Goal: Transaction & Acquisition: Purchase product/service

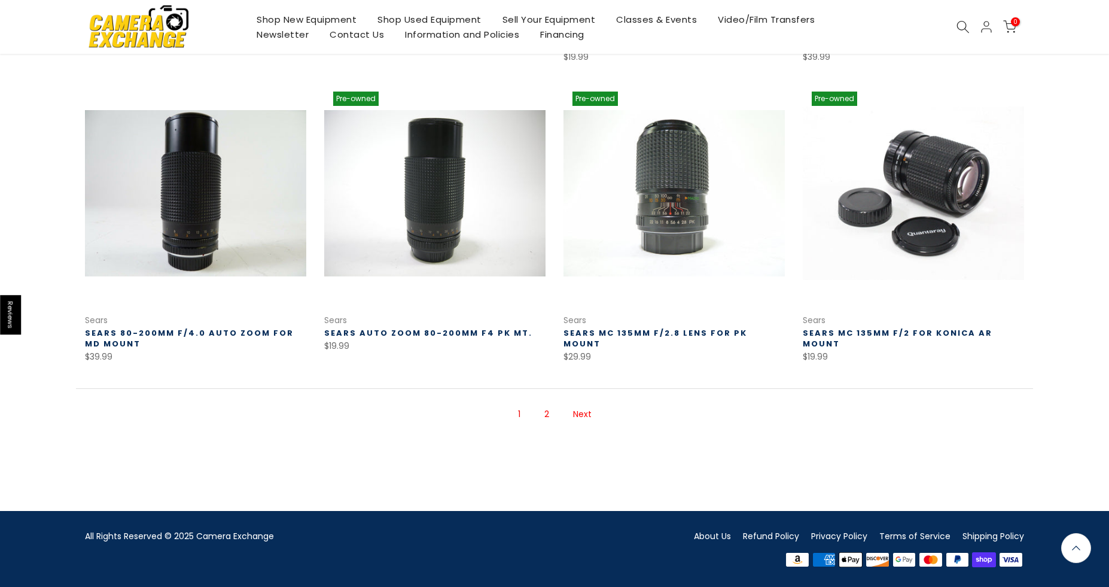
scroll to position [770, 0]
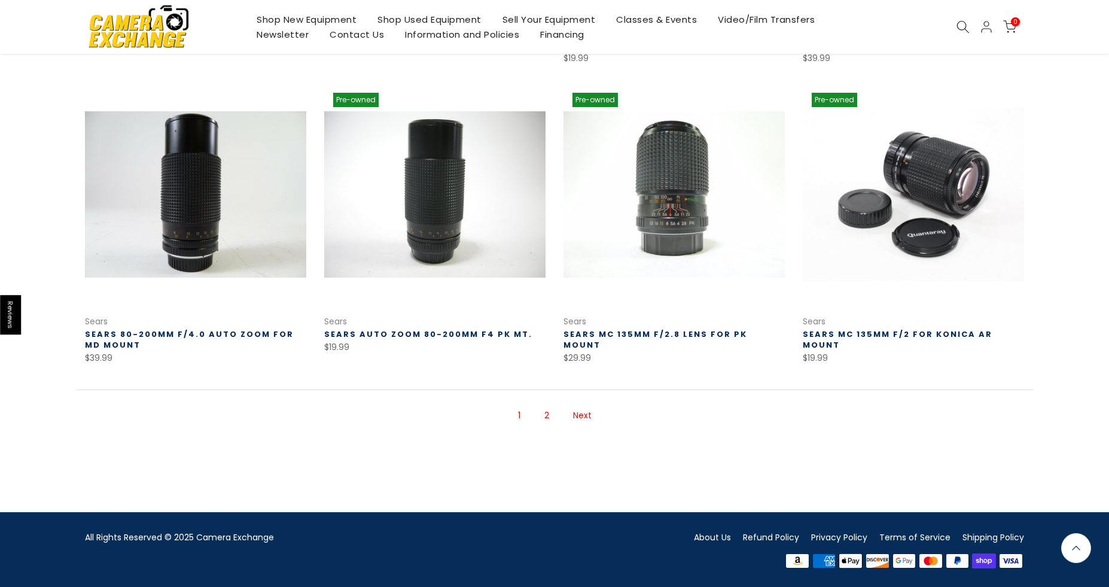
click at [709, 536] on link "About Us" at bounding box center [712, 537] width 37 height 12
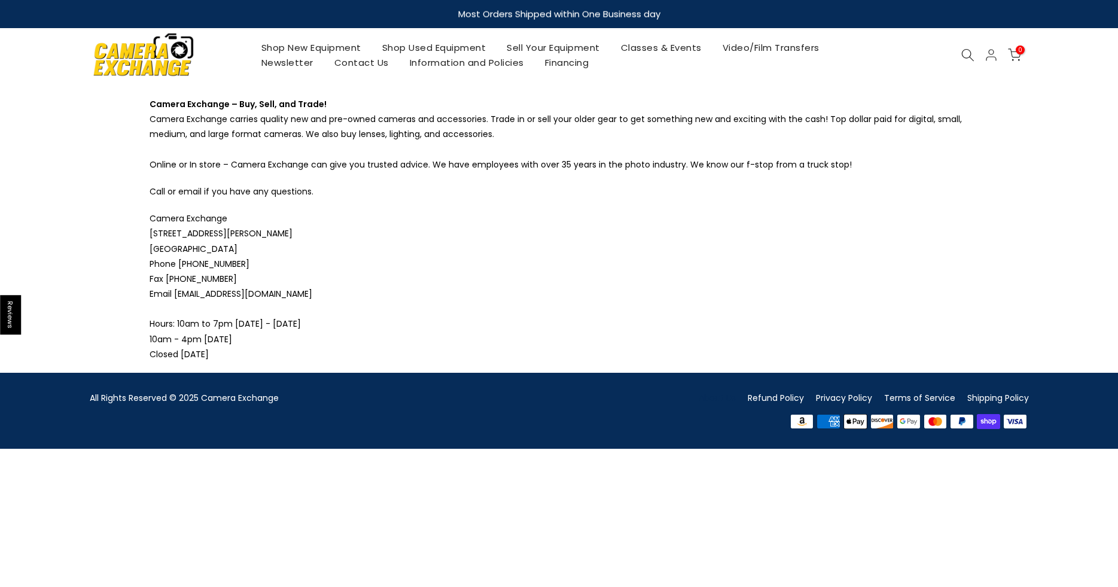
click at [969, 57] on icon at bounding box center [968, 54] width 13 height 13
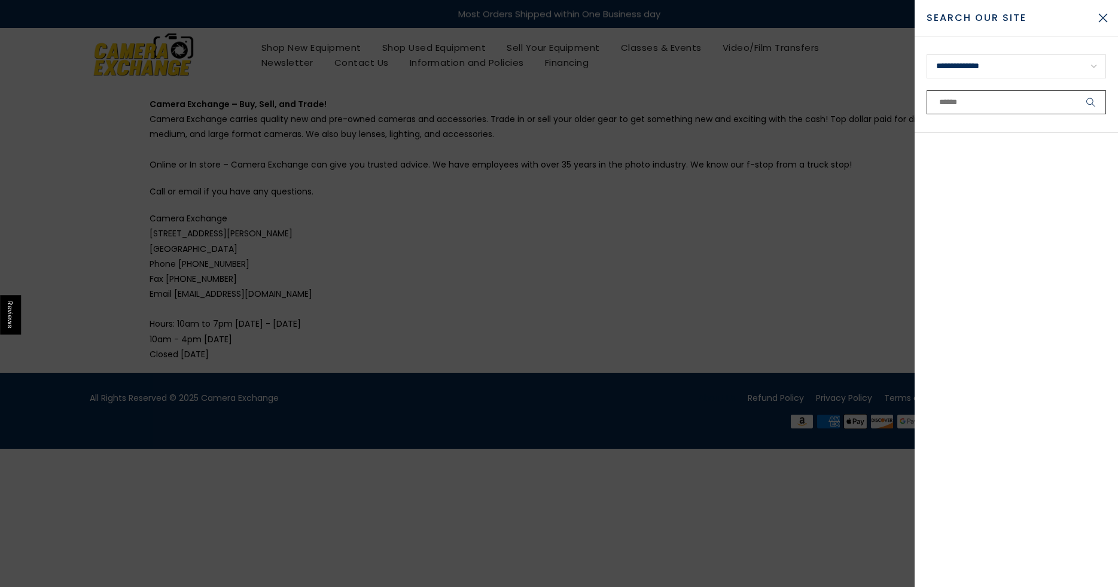
click at [956, 109] on input "text" at bounding box center [1017, 102] width 180 height 24
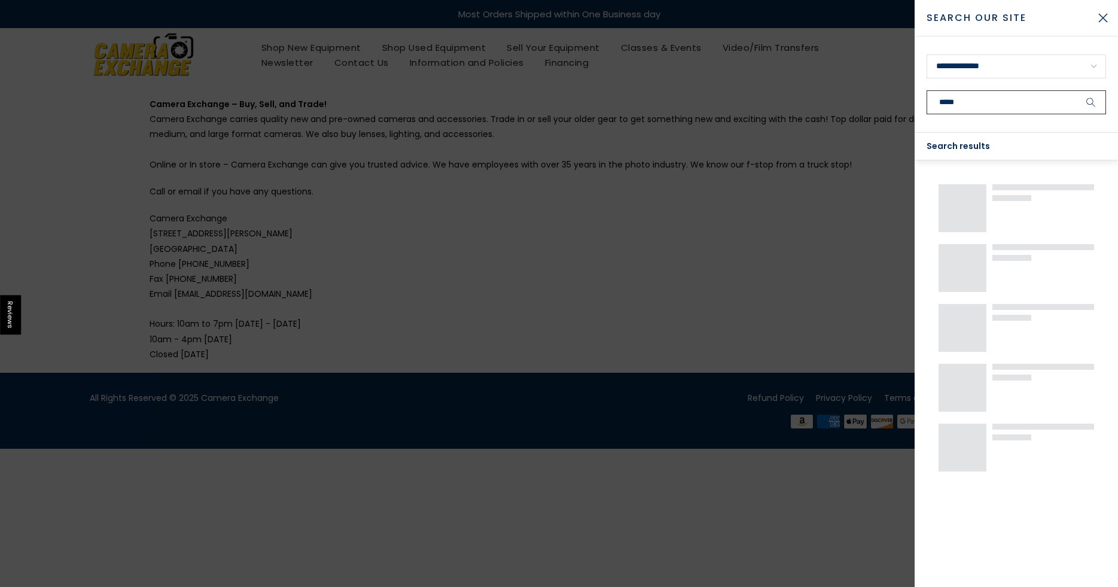
type input "*****"
click at [1077, 90] on button "submit" at bounding box center [1092, 102] width 30 height 24
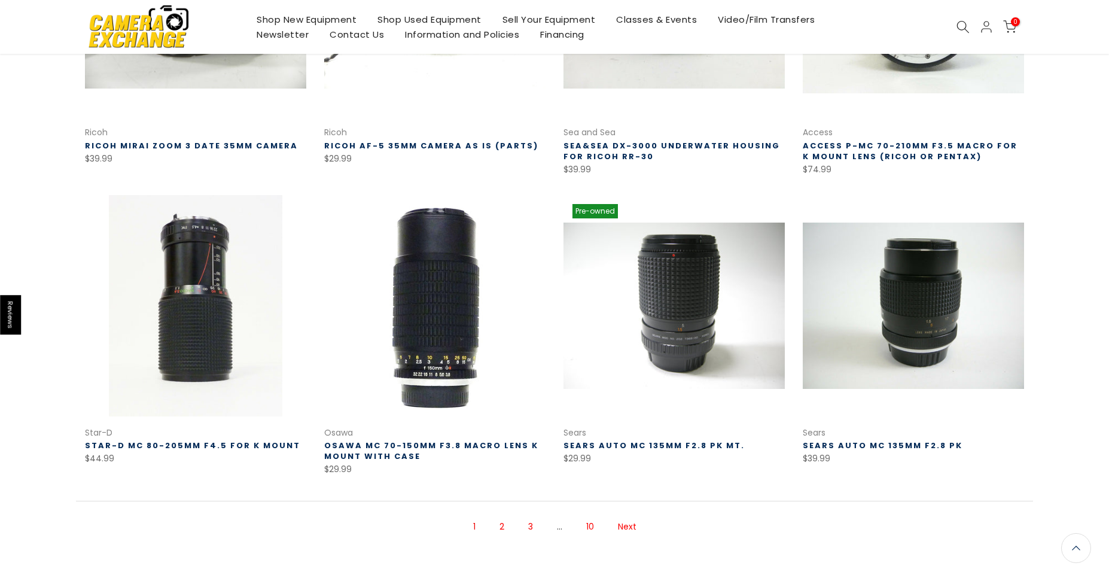
scroll to position [657, 0]
click at [503, 530] on link "2" at bounding box center [502, 526] width 17 height 21
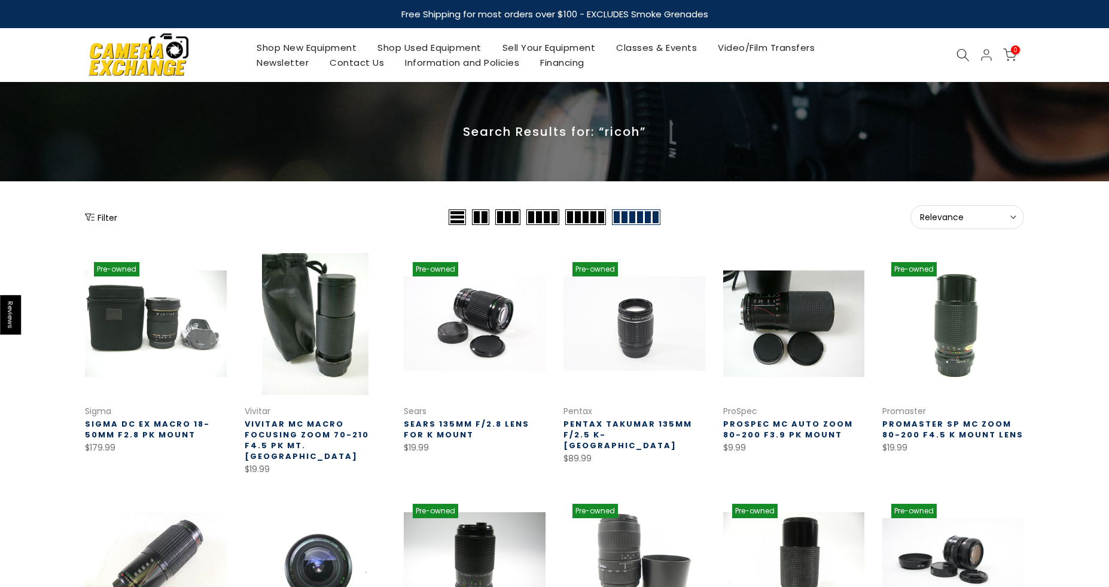
click at [961, 51] on icon at bounding box center [963, 54] width 13 height 13
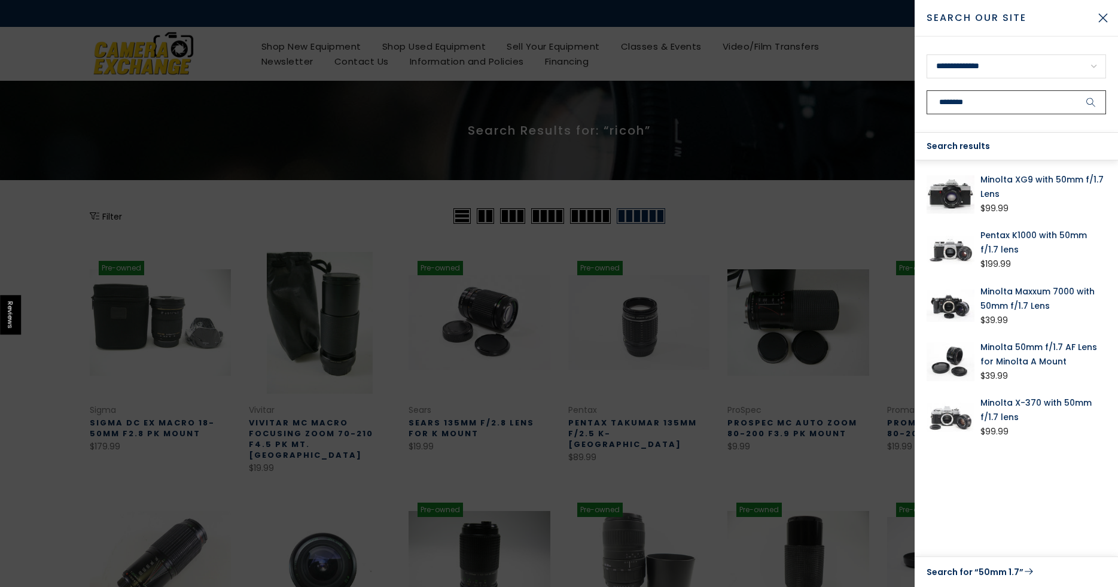
type input "********"
click at [1077, 90] on button "submit" at bounding box center [1092, 102] width 30 height 24
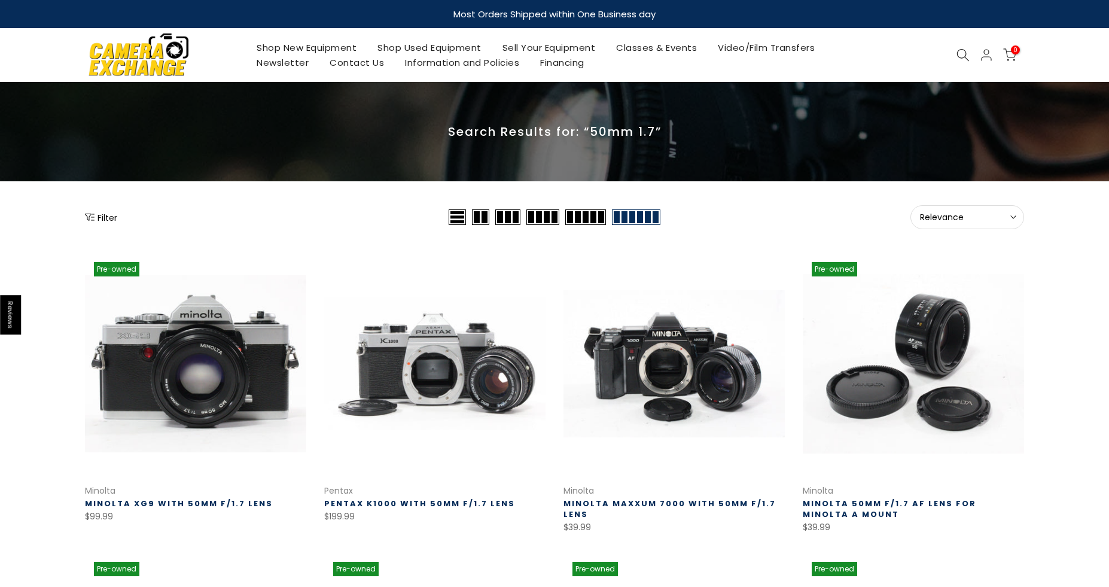
click at [99, 216] on button "Filter" at bounding box center [101, 217] width 32 height 12
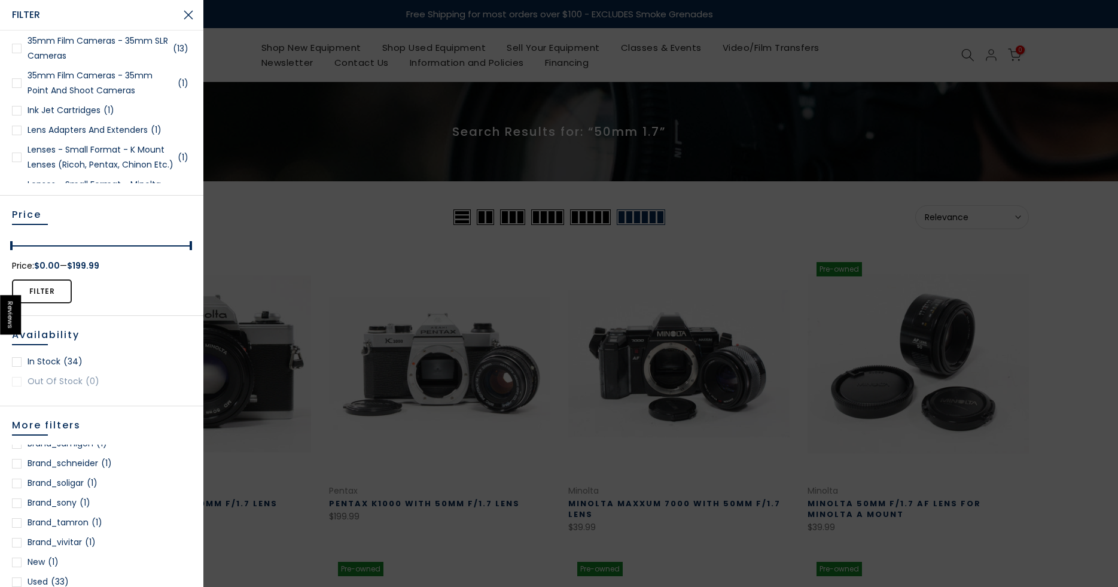
scroll to position [196, 0]
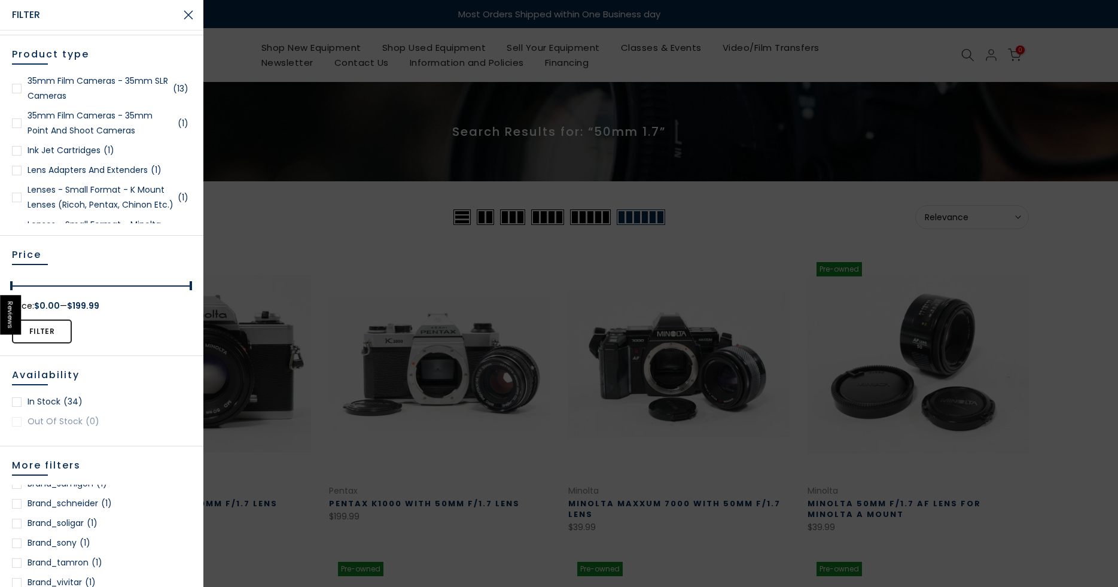
click at [352, 87] on div at bounding box center [559, 293] width 1118 height 587
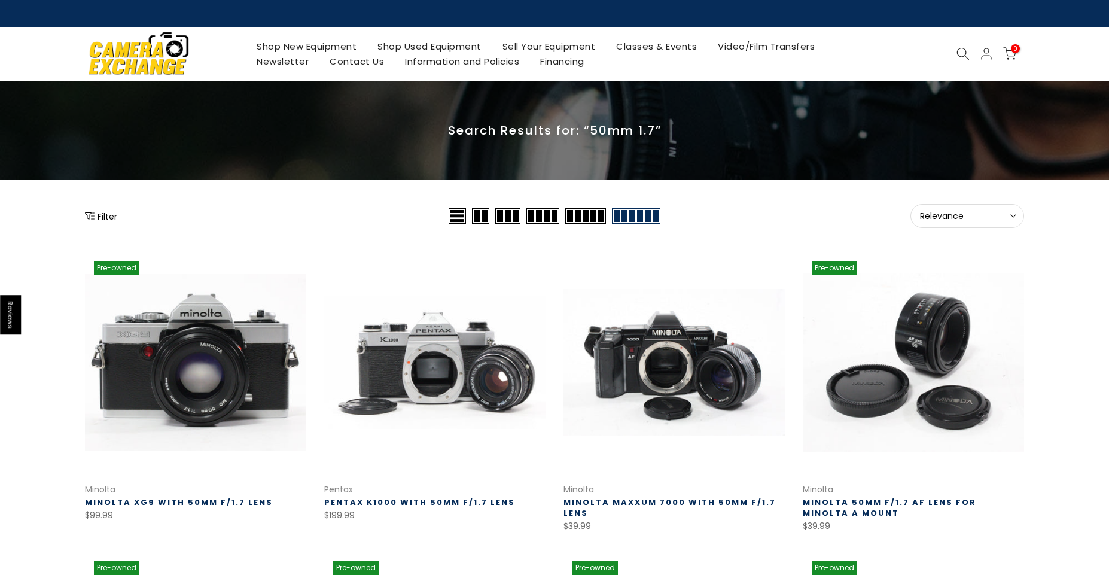
click at [957, 51] on icon at bounding box center [963, 53] width 13 height 13
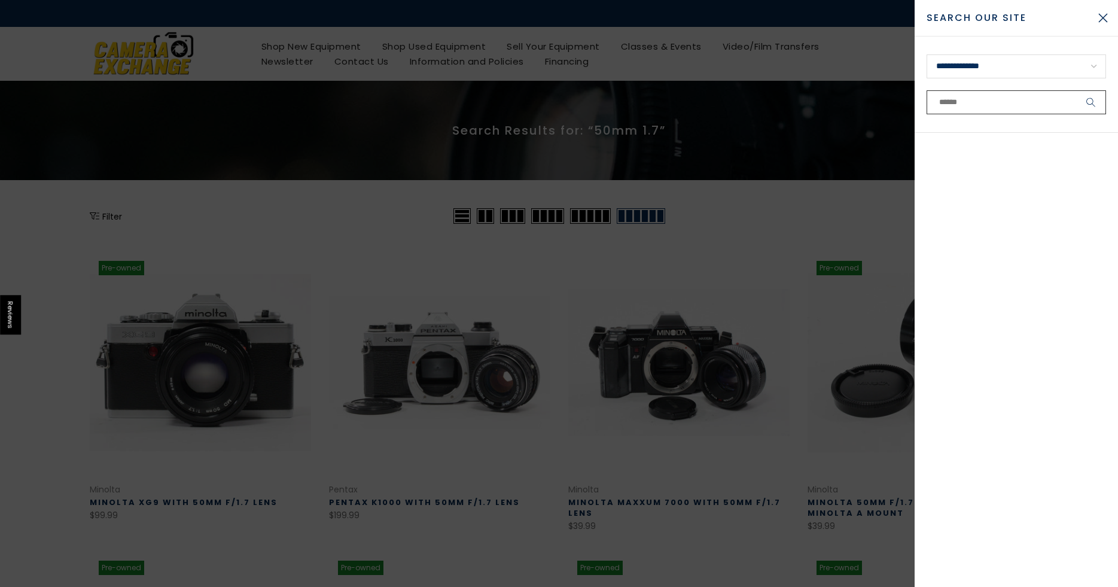
click at [976, 99] on input "text" at bounding box center [1017, 102] width 180 height 24
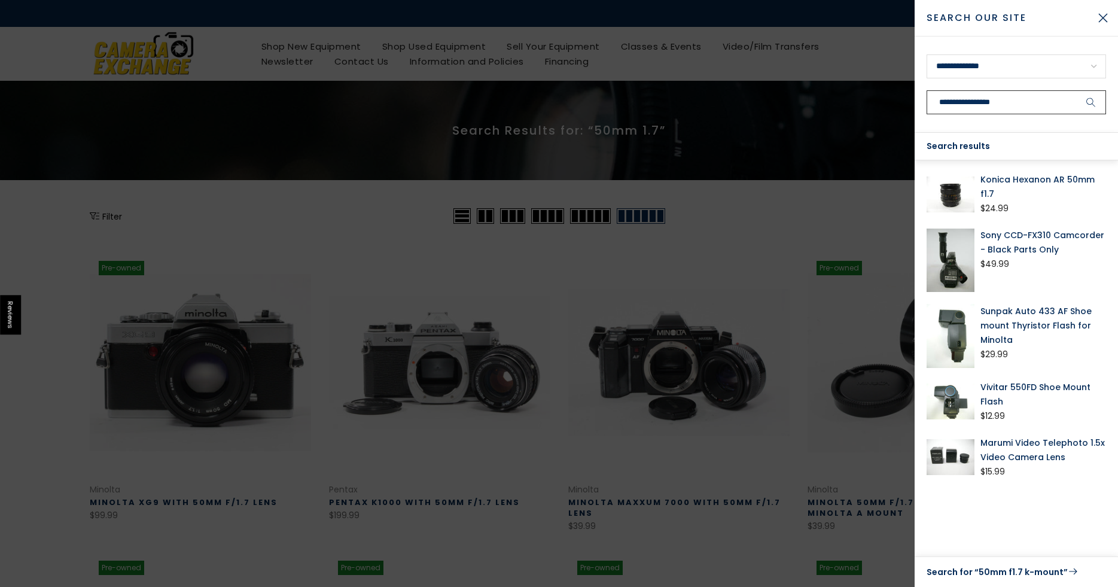
type input "**********"
click at [1077, 90] on button "submit" at bounding box center [1092, 102] width 30 height 24
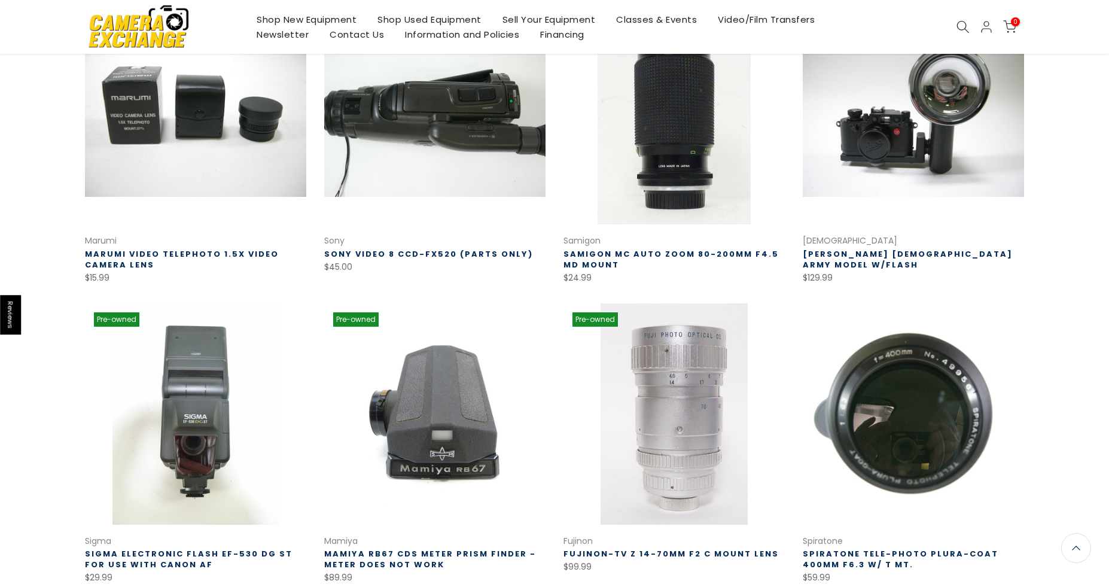
scroll to position [717, 0]
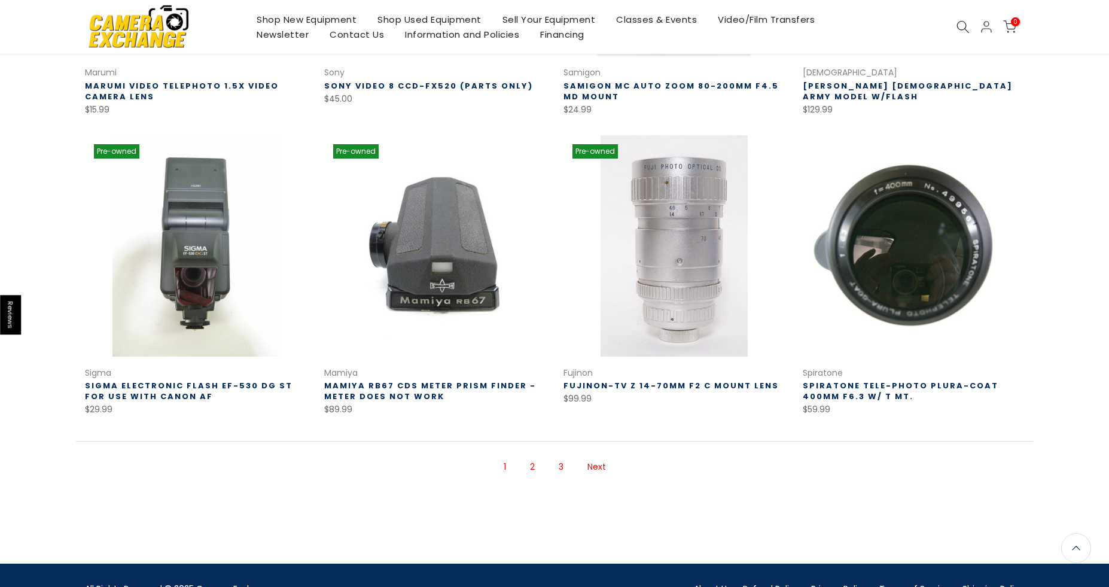
click at [534, 468] on link "2" at bounding box center [532, 467] width 17 height 21
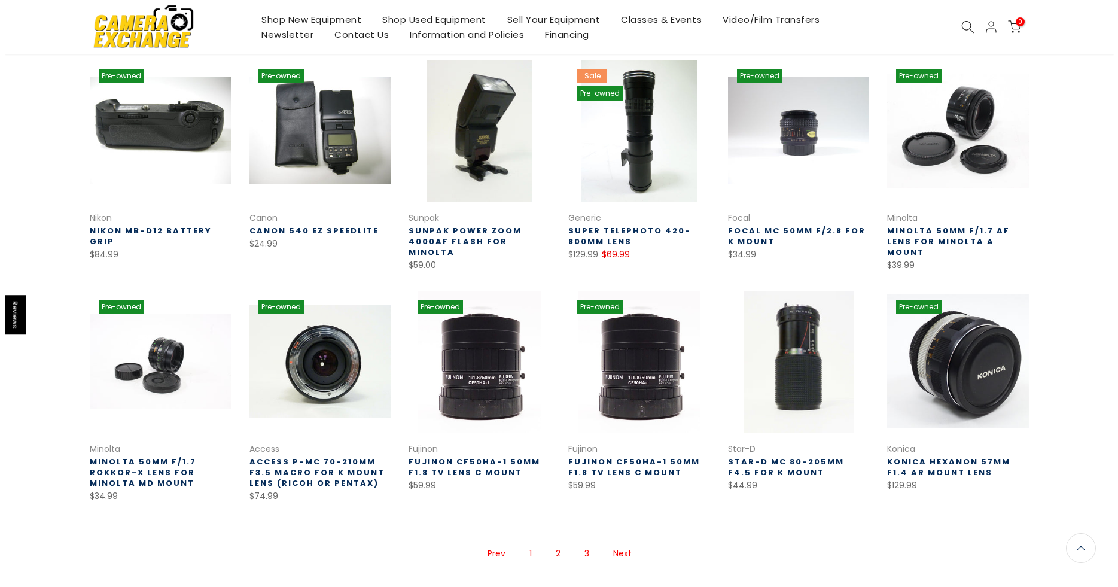
scroll to position [192, 0]
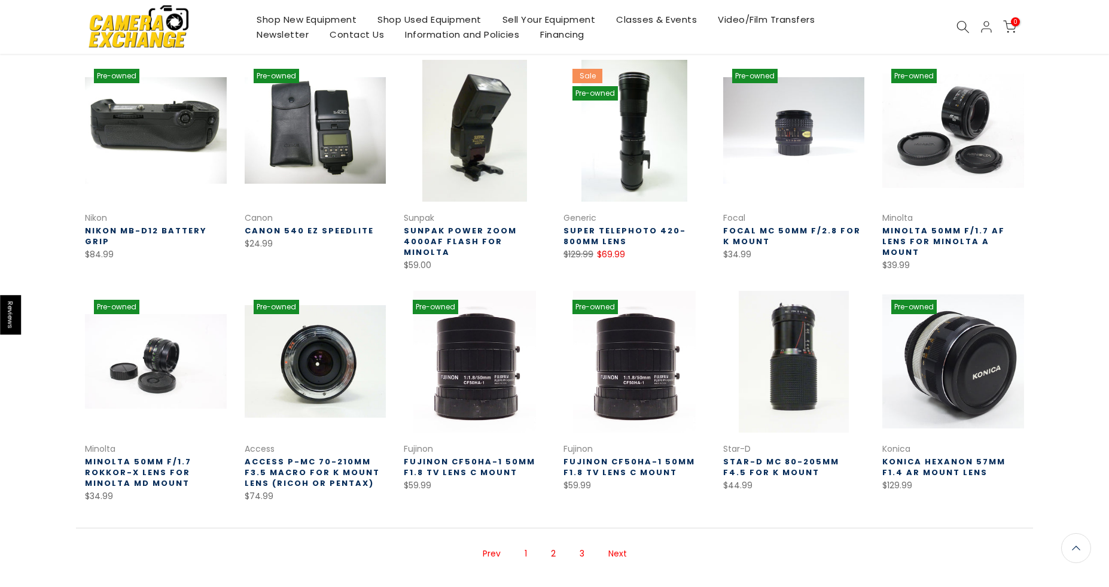
click at [964, 28] on icon at bounding box center [963, 26] width 13 height 13
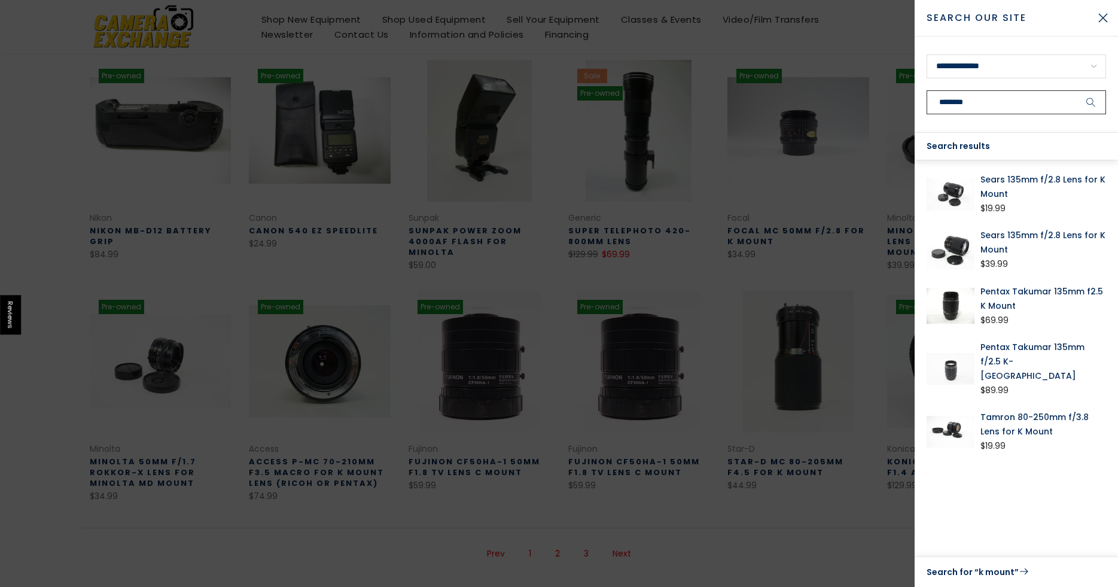
type input "*******"
click at [1077, 90] on button "submit" at bounding box center [1092, 102] width 30 height 24
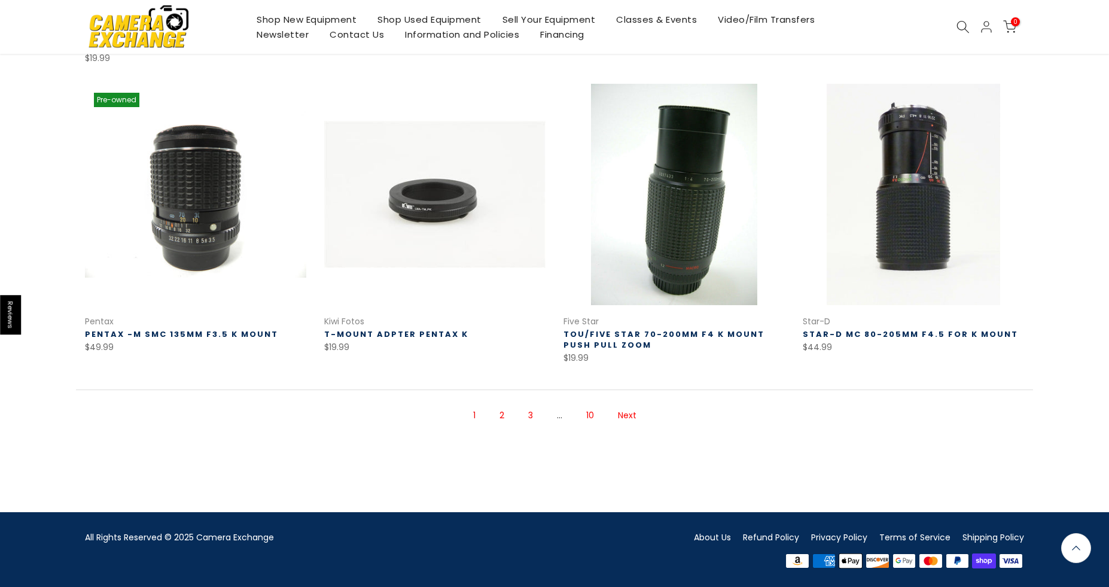
scroll to position [771, 0]
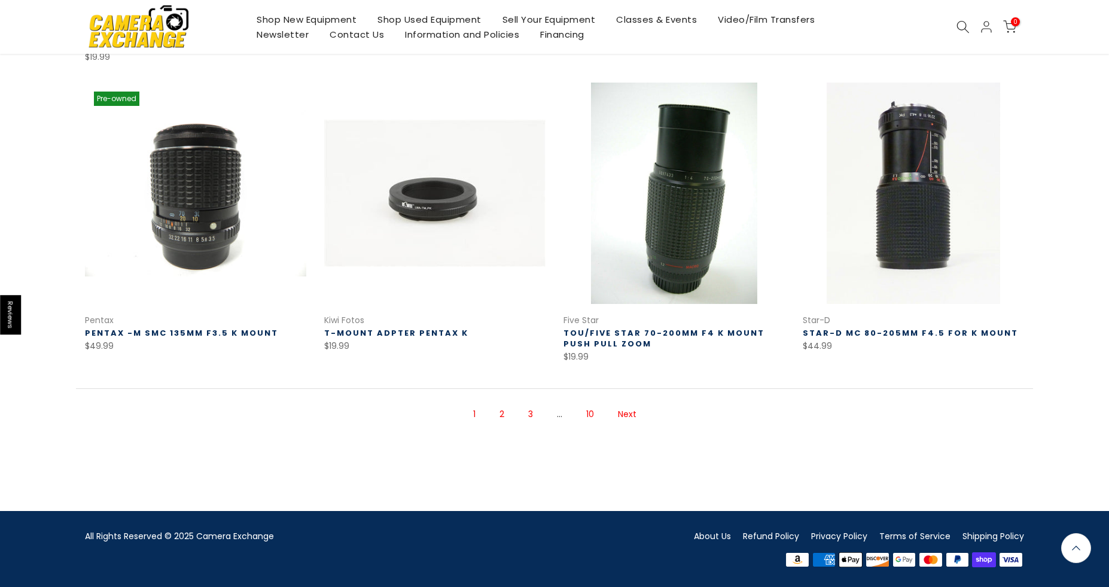
click at [506, 415] on link "2" at bounding box center [502, 414] width 17 height 21
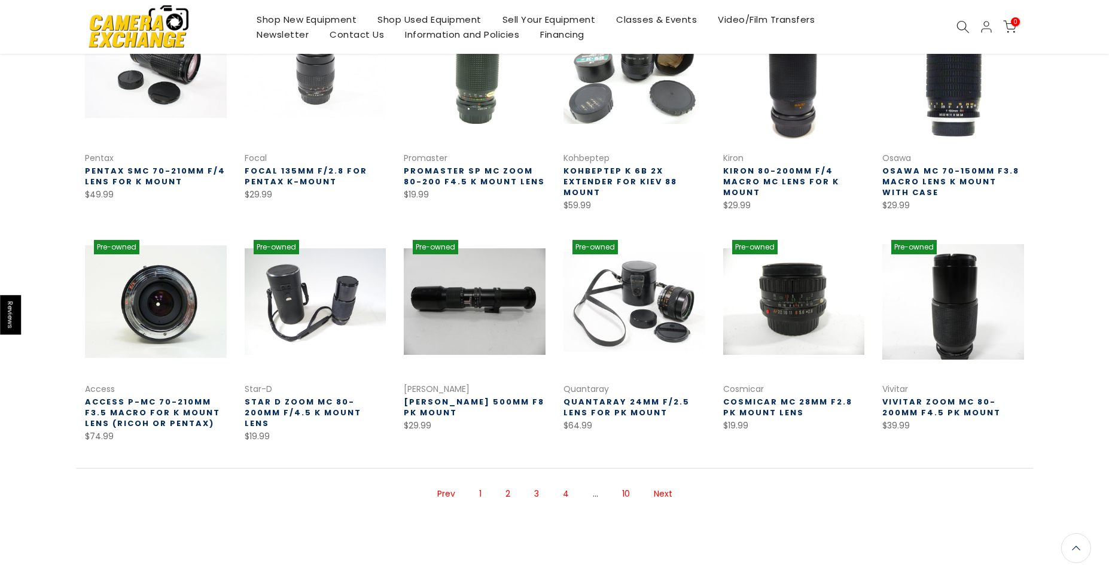
scroll to position [252, 0]
click at [944, 324] on link at bounding box center [954, 302] width 142 height 142
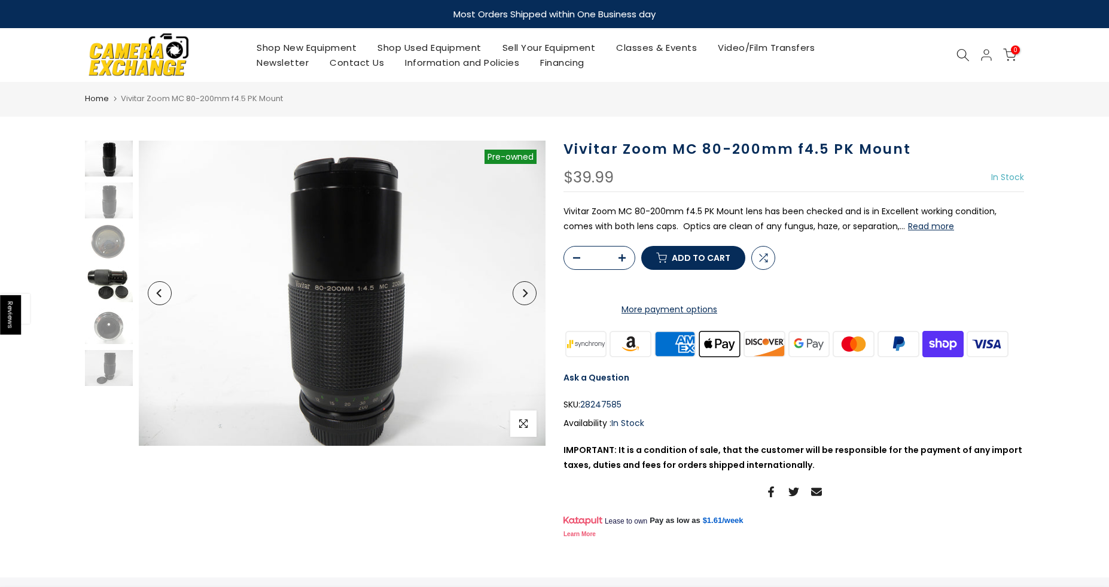
click at [109, 279] on img at bounding box center [109, 284] width 48 height 36
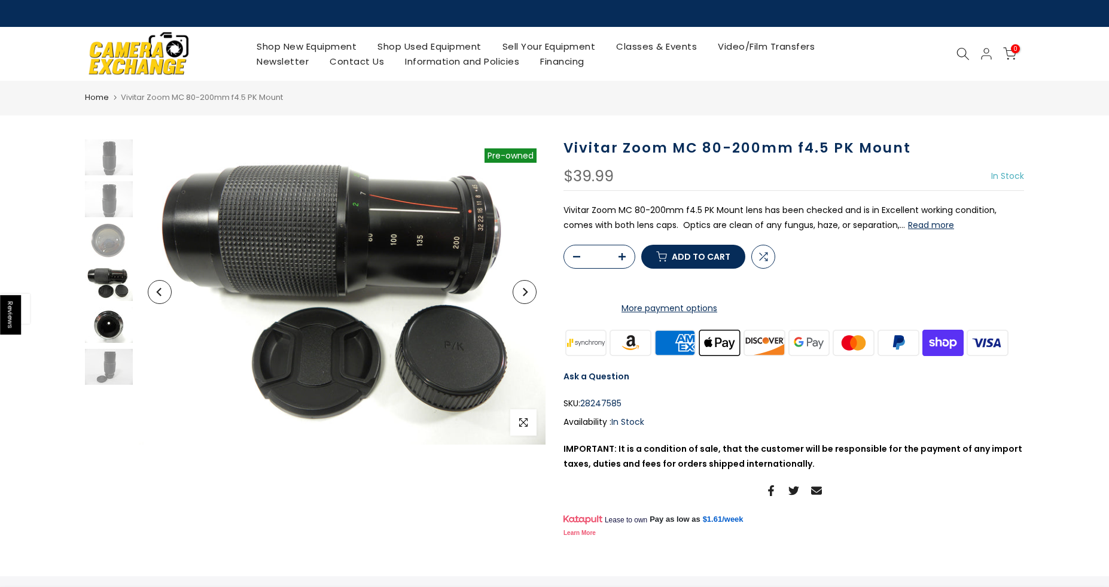
click at [107, 321] on img at bounding box center [109, 325] width 48 height 36
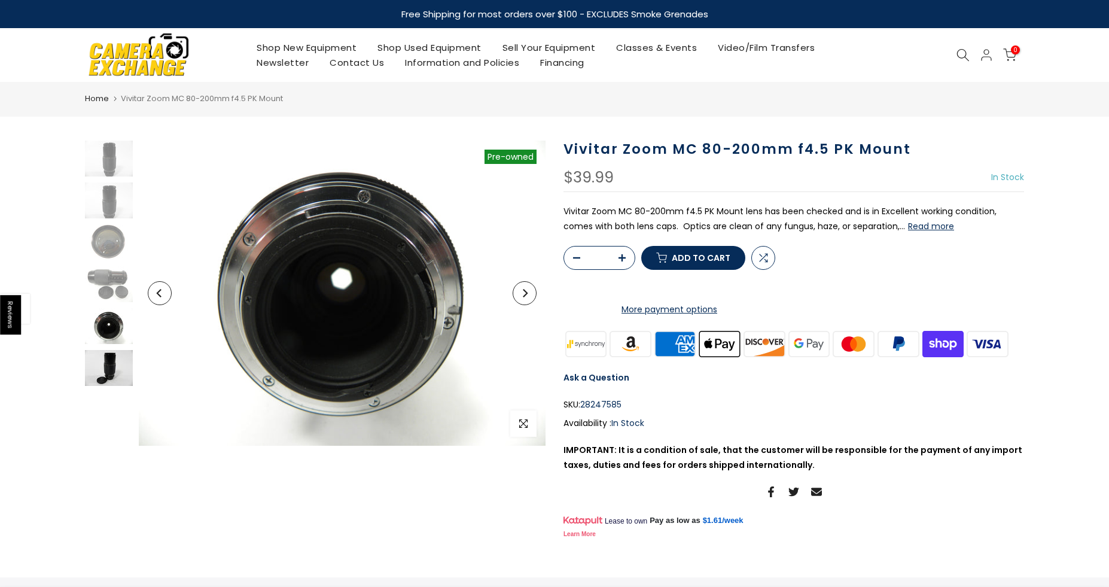
click at [113, 371] on img at bounding box center [109, 368] width 48 height 36
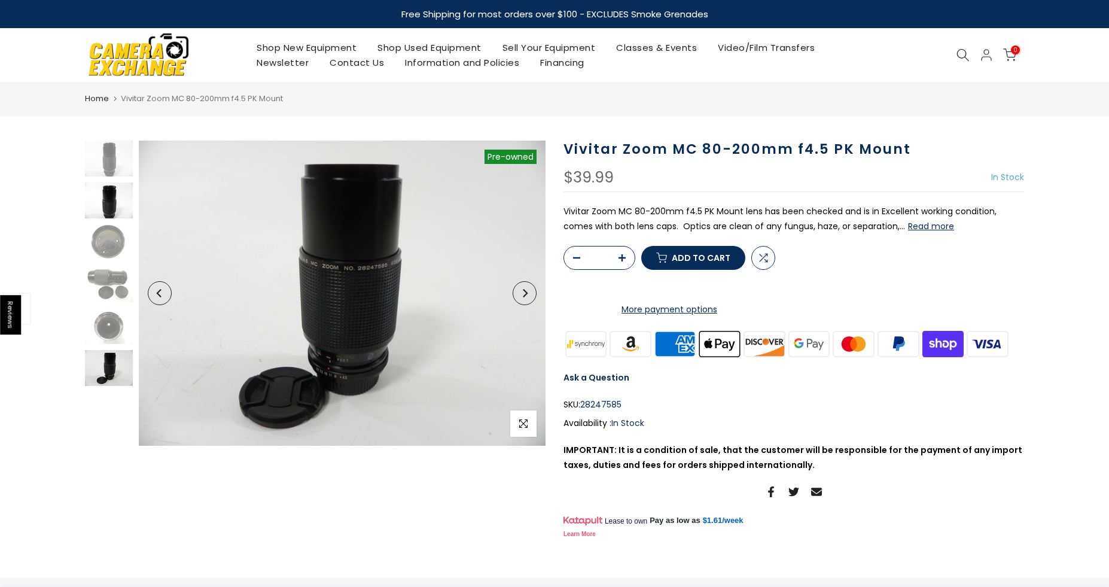
click at [107, 188] on img at bounding box center [109, 201] width 48 height 36
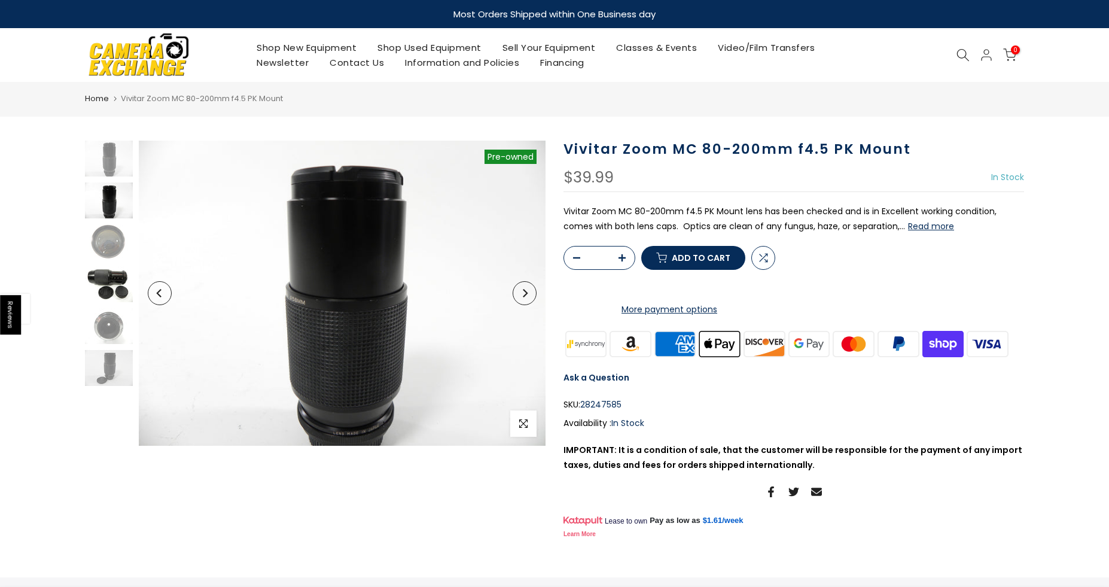
click at [98, 279] on img at bounding box center [109, 284] width 48 height 36
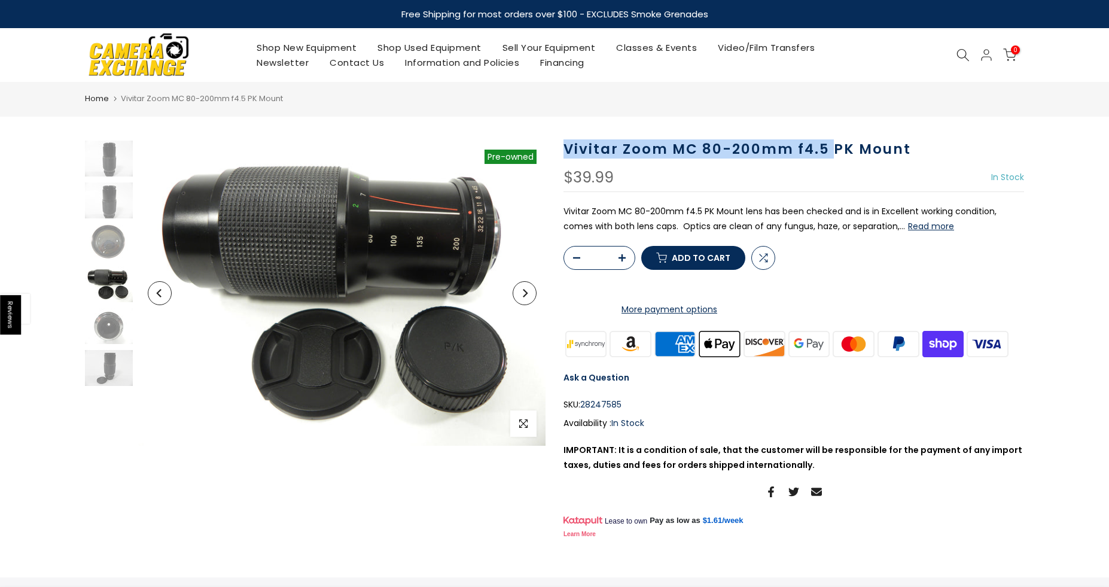
drag, startPoint x: 559, startPoint y: 150, endPoint x: 835, endPoint y: 151, distance: 276.5
click at [835, 151] on div "Vivitar Zoom MC 80-200mm f4.5 PK Mount $39.99 In Stock Pre order Out of stock V…" at bounding box center [794, 341] width 479 height 401
